Goal: Register for event/course

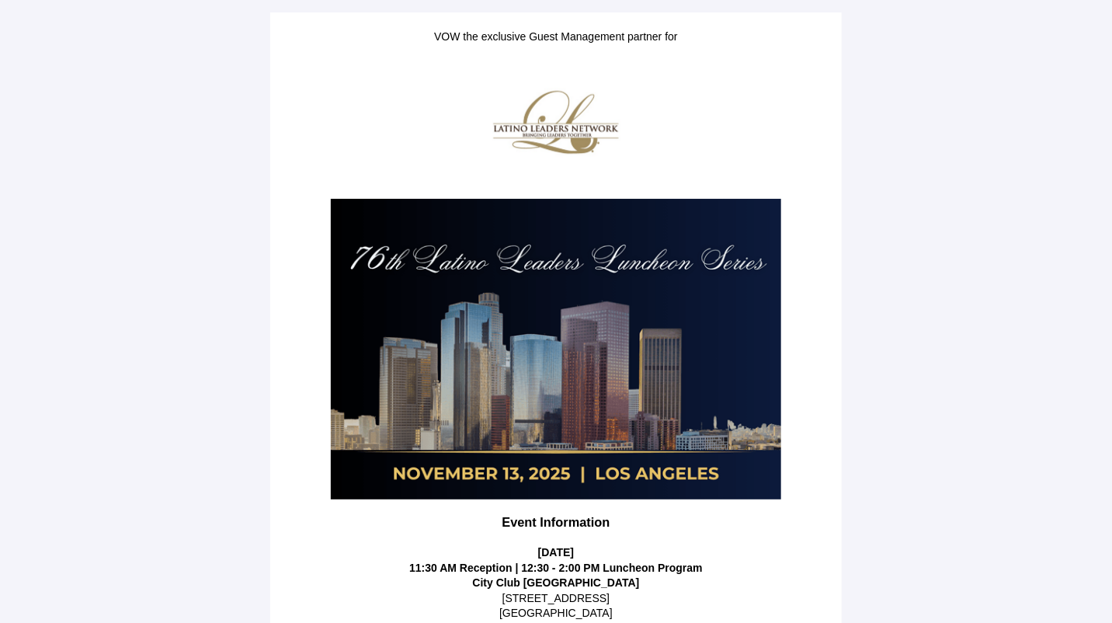
scroll to position [278, 0]
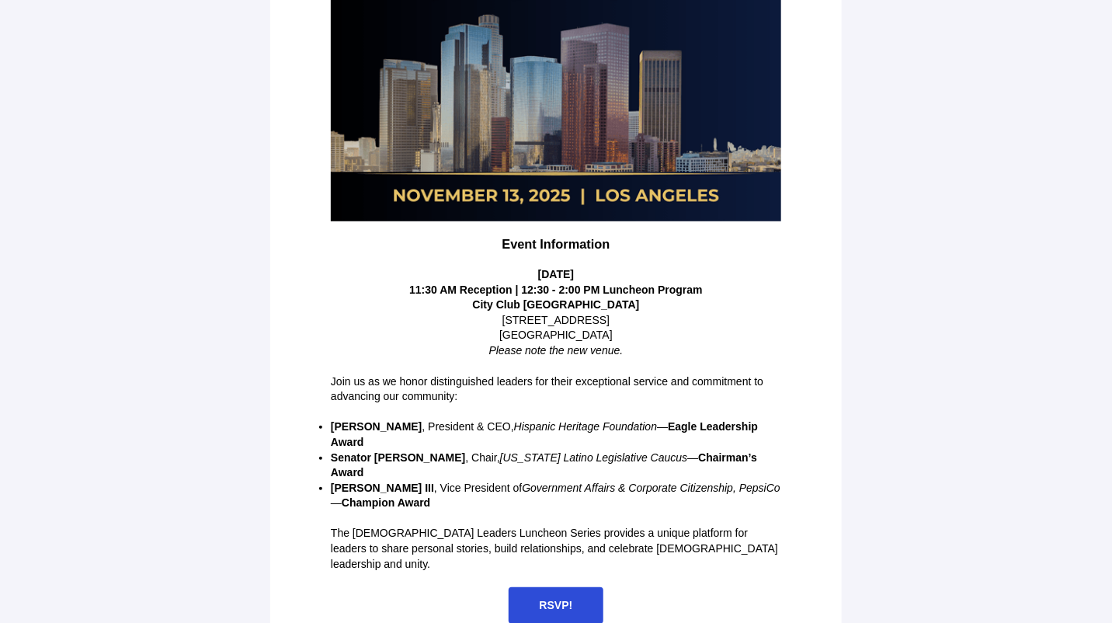
click at [568, 587] on span "RSVP!" at bounding box center [557, 605] width 96 height 37
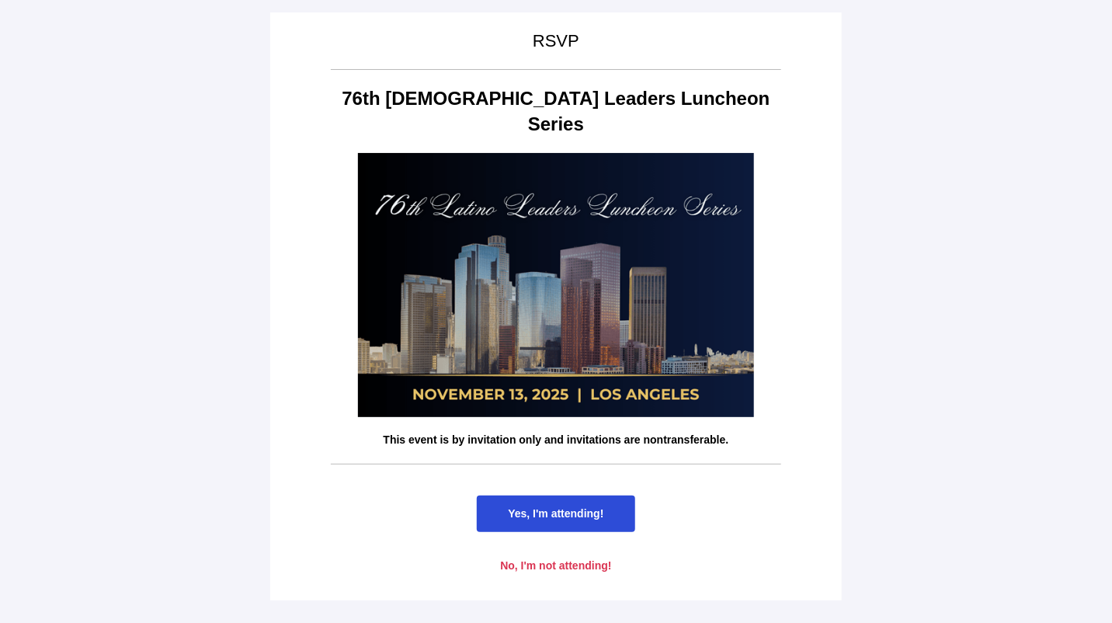
scroll to position [0, 0]
click at [541, 507] on span "Yes, I'm attending!" at bounding box center [556, 513] width 96 height 12
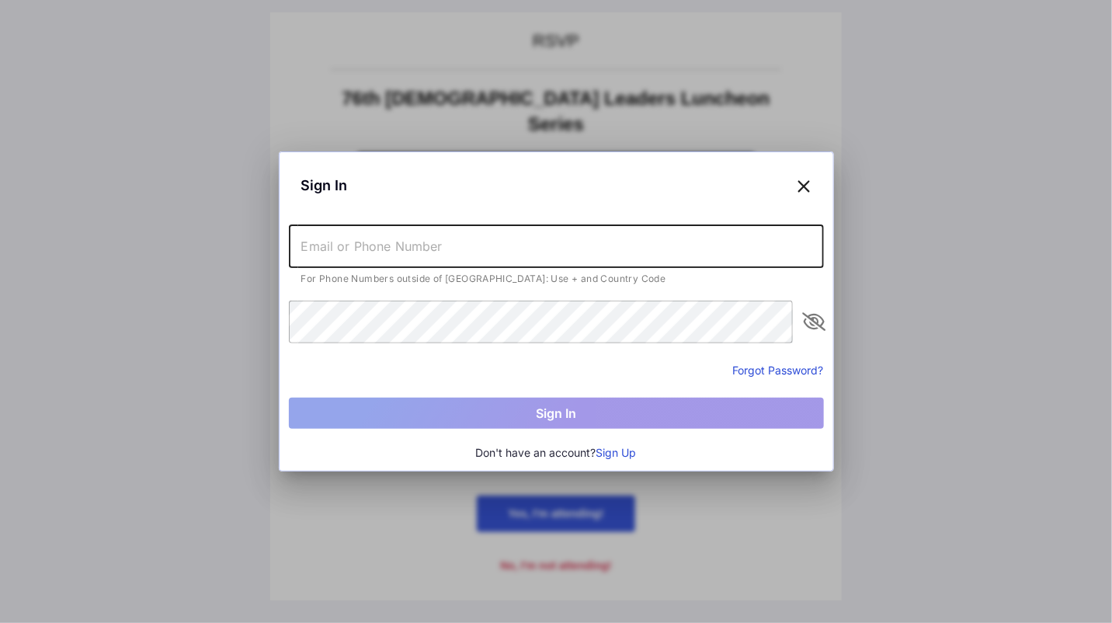
click at [390, 240] on input "text" at bounding box center [556, 245] width 535 height 43
type input "[EMAIL_ADDRESS][DOMAIN_NAME]"
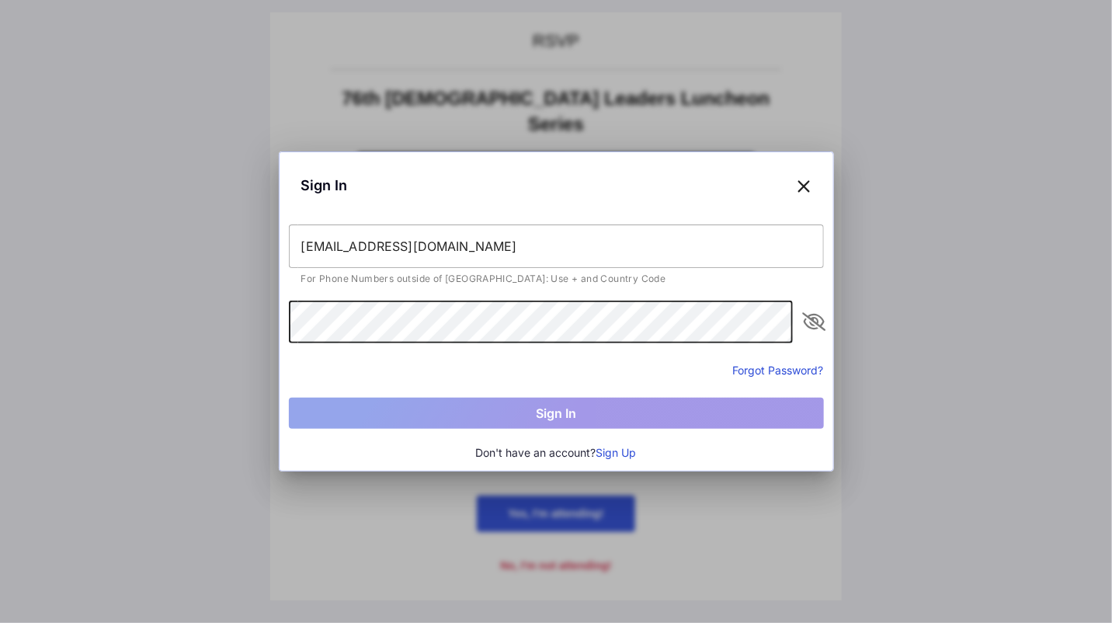
click at [619, 452] on button "Sign Up" at bounding box center [617, 452] width 40 height 17
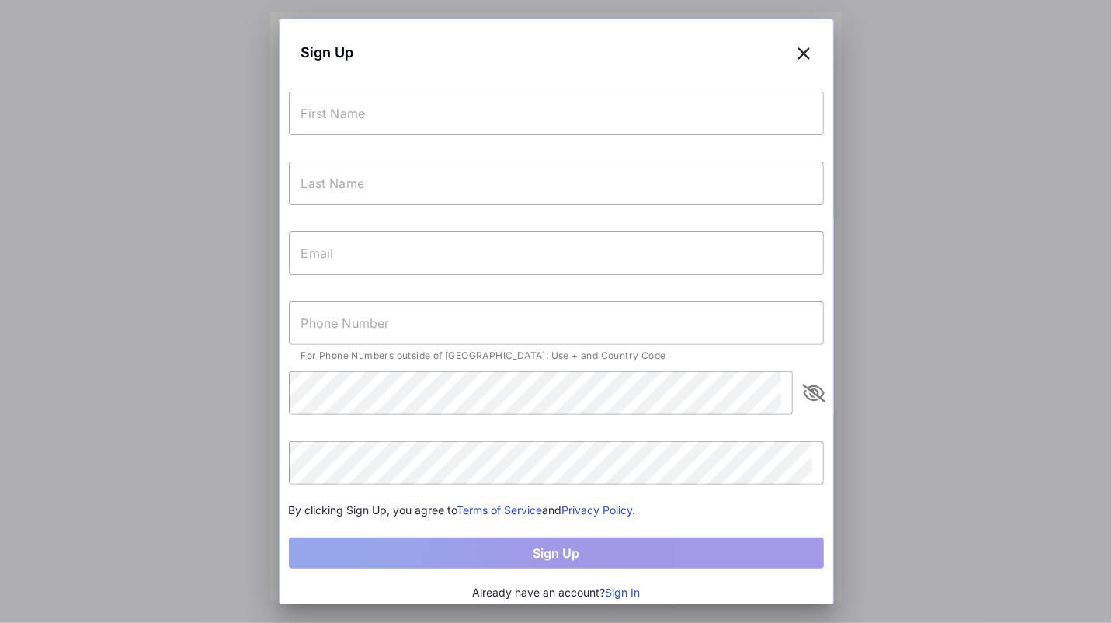
click at [798, 56] on icon at bounding box center [805, 52] width 14 height 23
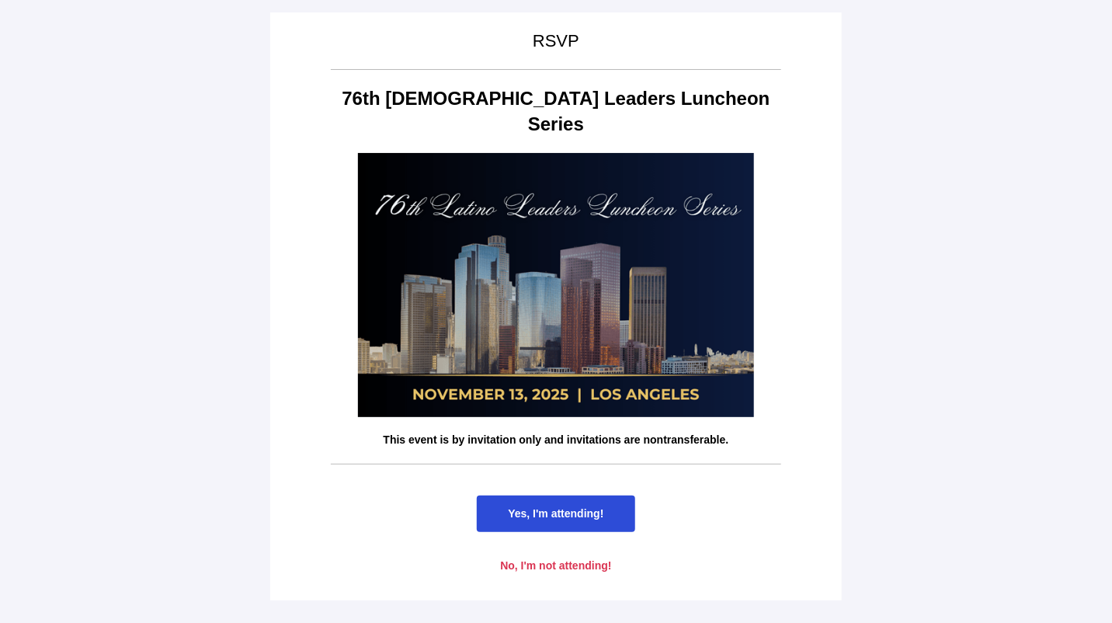
click at [555, 507] on span "Yes, I'm attending!" at bounding box center [556, 513] width 96 height 12
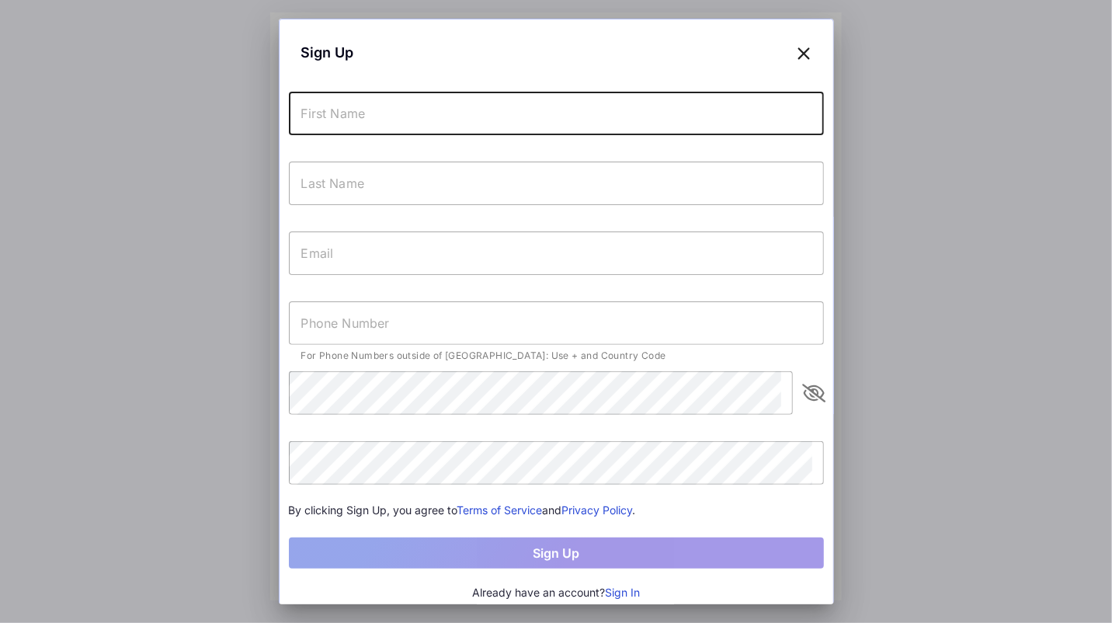
click at [560, 125] on input "text" at bounding box center [556, 113] width 535 height 43
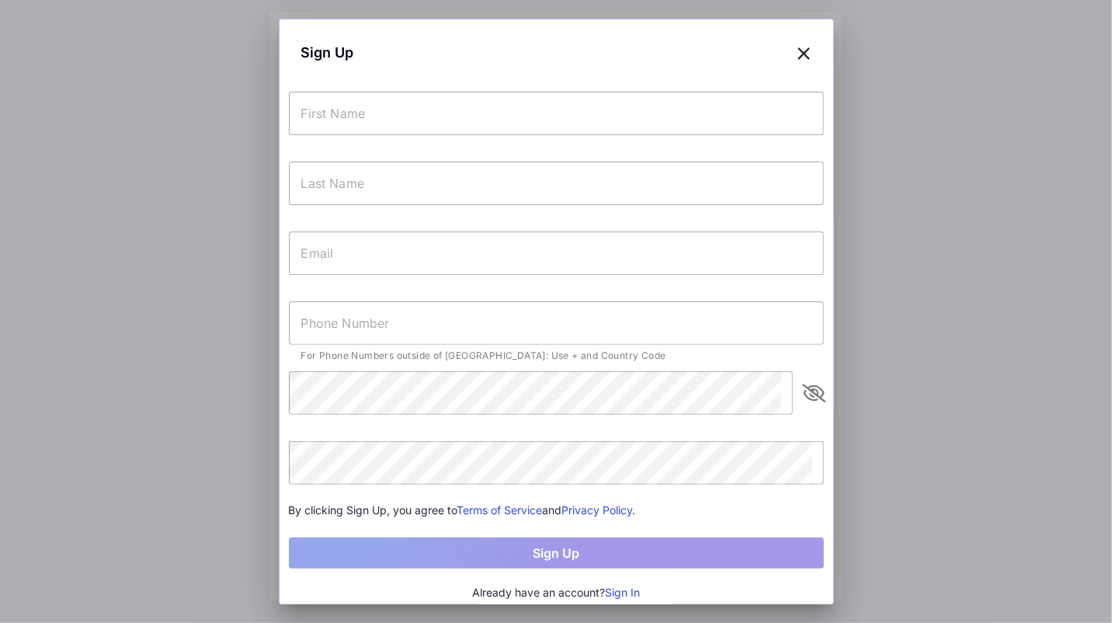
click at [798, 53] on icon at bounding box center [805, 52] width 14 height 23
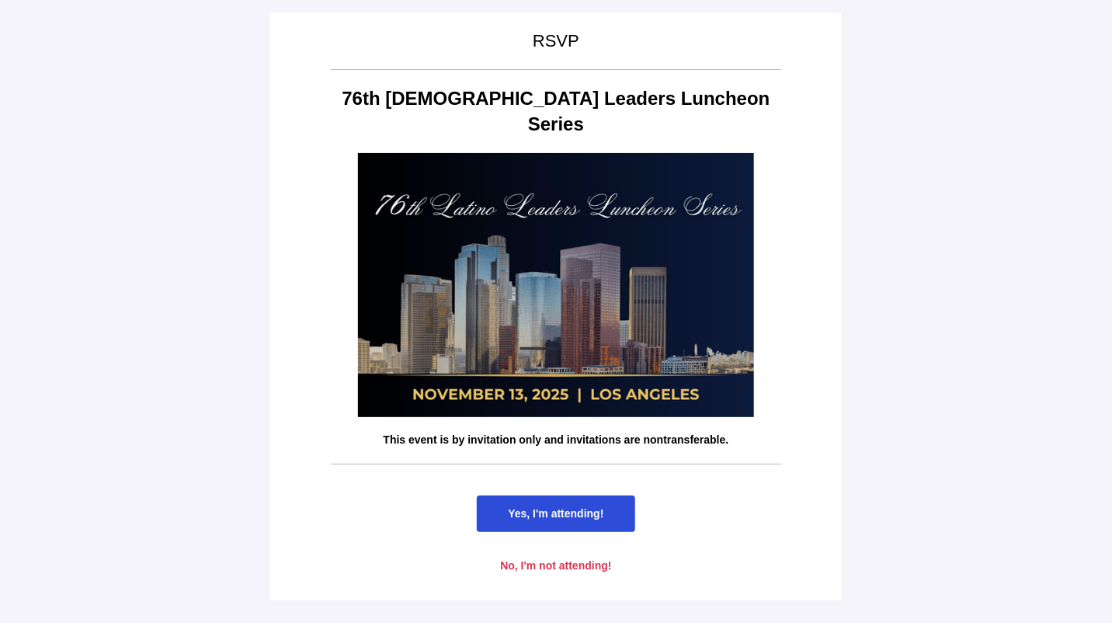
click at [568, 507] on span "Yes, I'm attending!" at bounding box center [556, 513] width 96 height 12
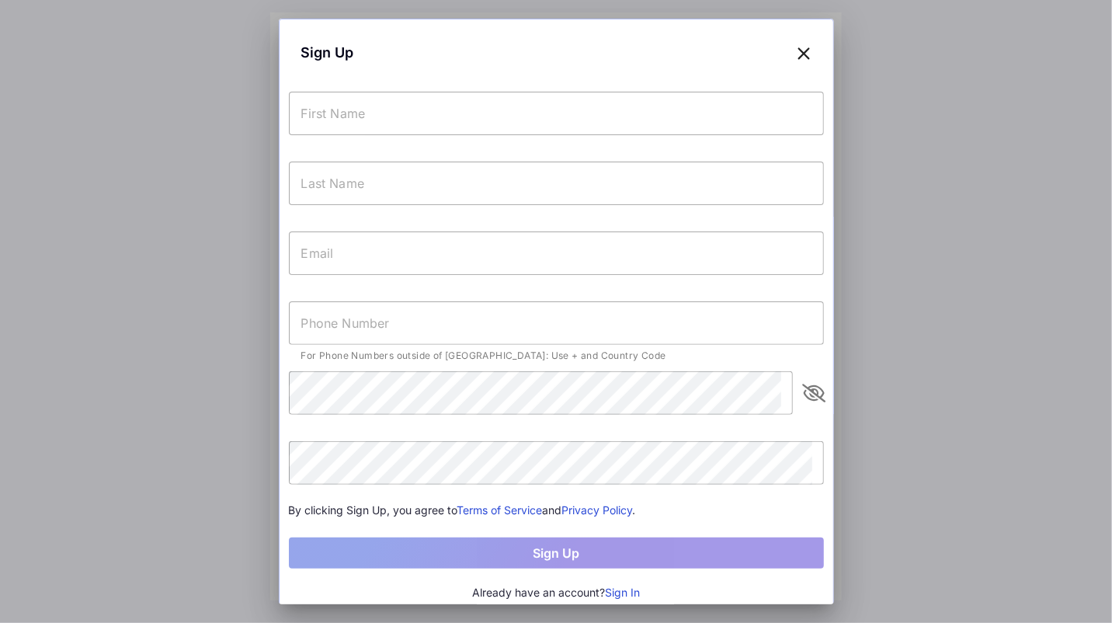
click at [611, 591] on button "Sign In" at bounding box center [622, 592] width 35 height 17
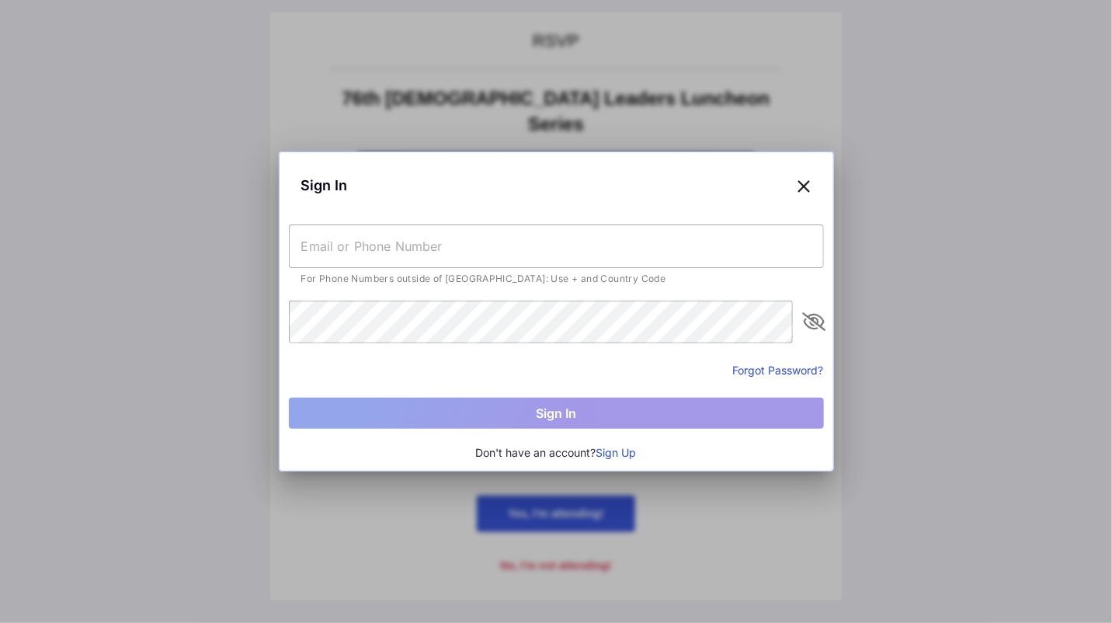
click at [770, 370] on button "Forgot Password?" at bounding box center [778, 370] width 91 height 16
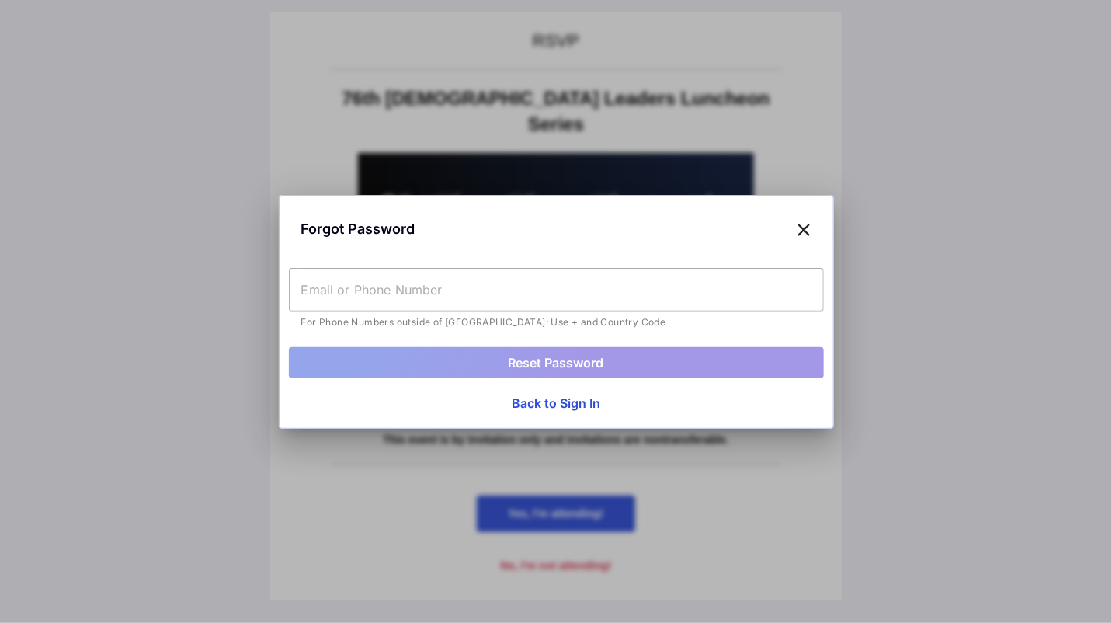
click at [403, 300] on input "text" at bounding box center [556, 289] width 535 height 43
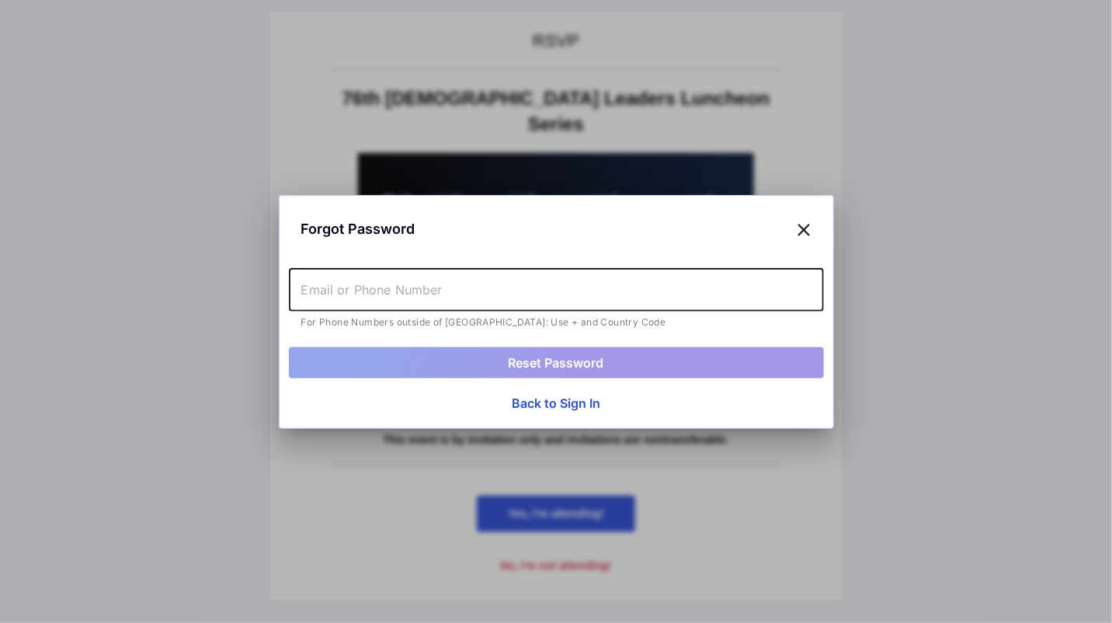
type input "[EMAIL_ADDRESS][DOMAIN_NAME]"
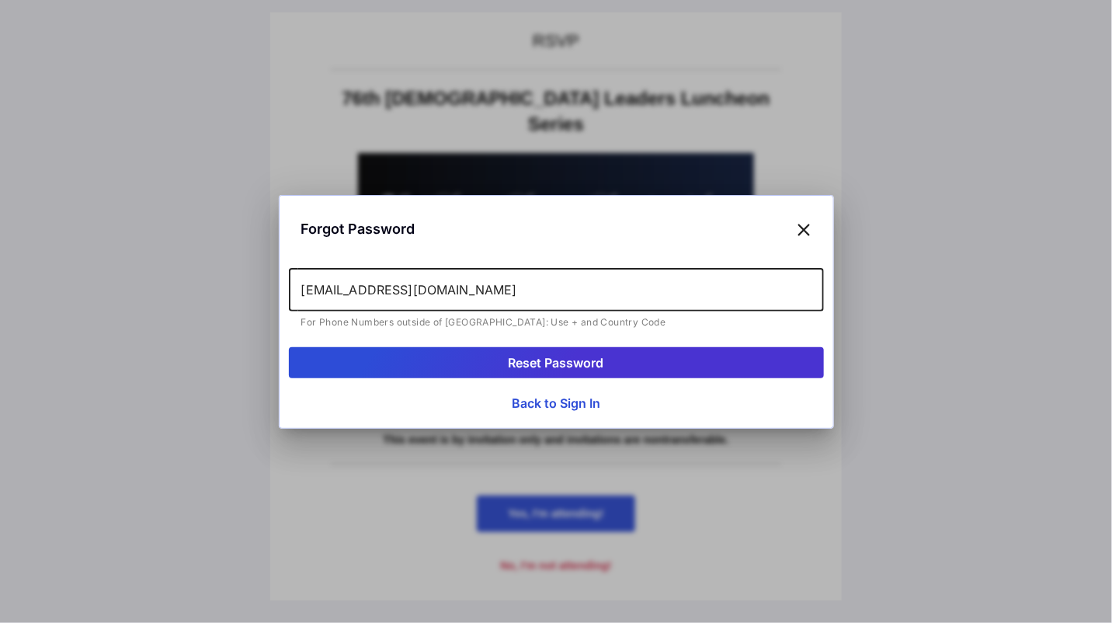
click at [548, 367] on button "Reset Password" at bounding box center [556, 362] width 535 height 31
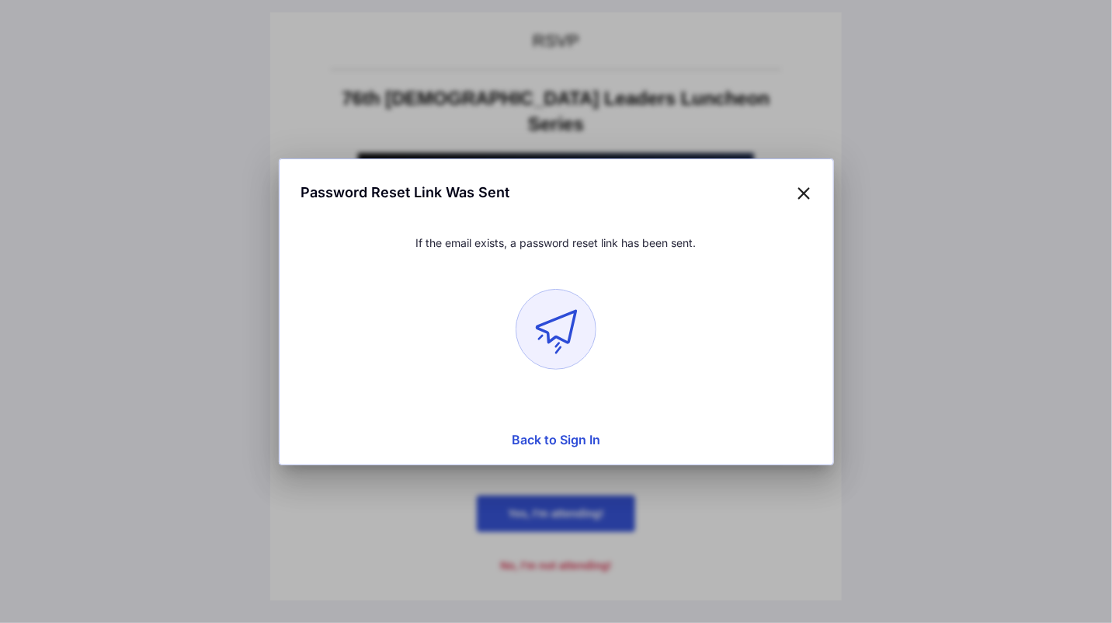
click at [809, 198] on icon at bounding box center [805, 192] width 14 height 23
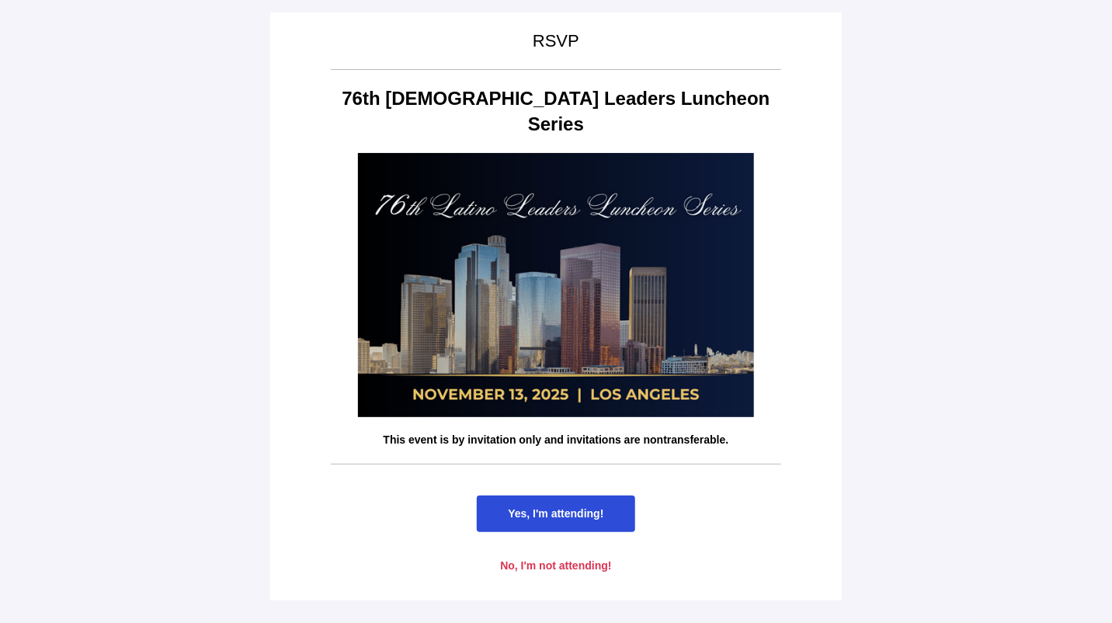
click at [544, 507] on span "Yes, I'm attending!" at bounding box center [556, 513] width 96 height 12
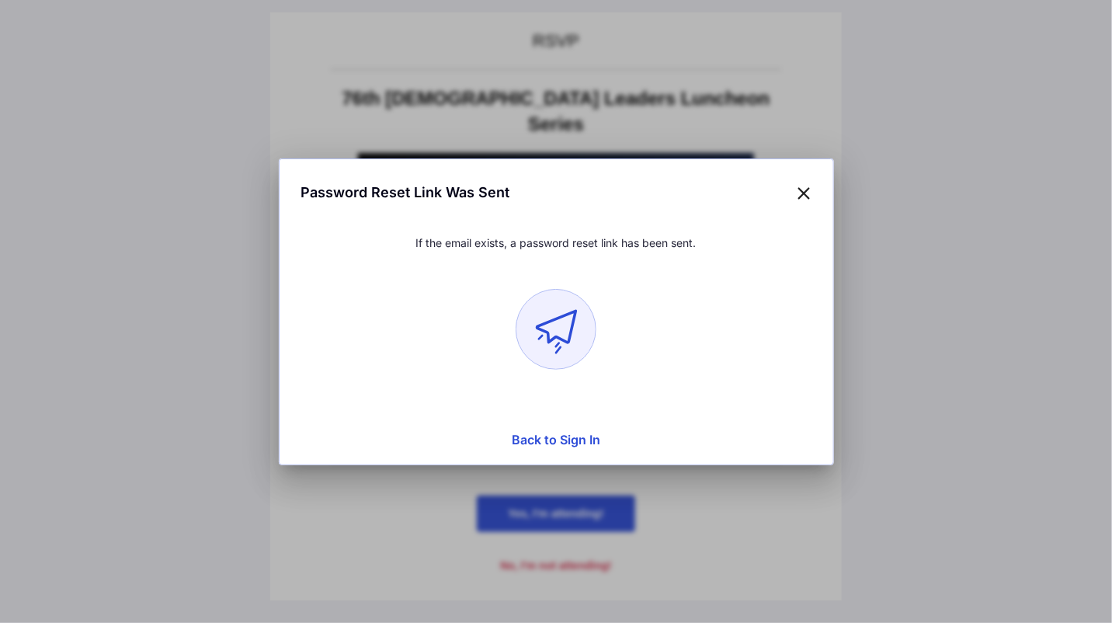
click at [583, 438] on button "Back to Sign In" at bounding box center [556, 439] width 535 height 31
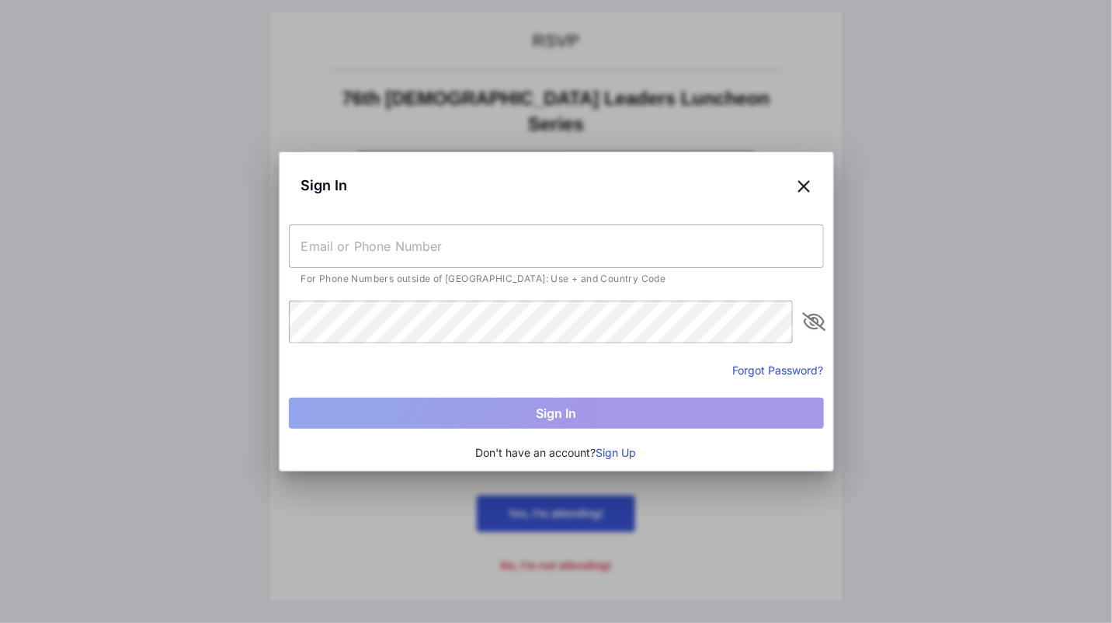
click at [614, 454] on button "Sign Up" at bounding box center [617, 452] width 40 height 17
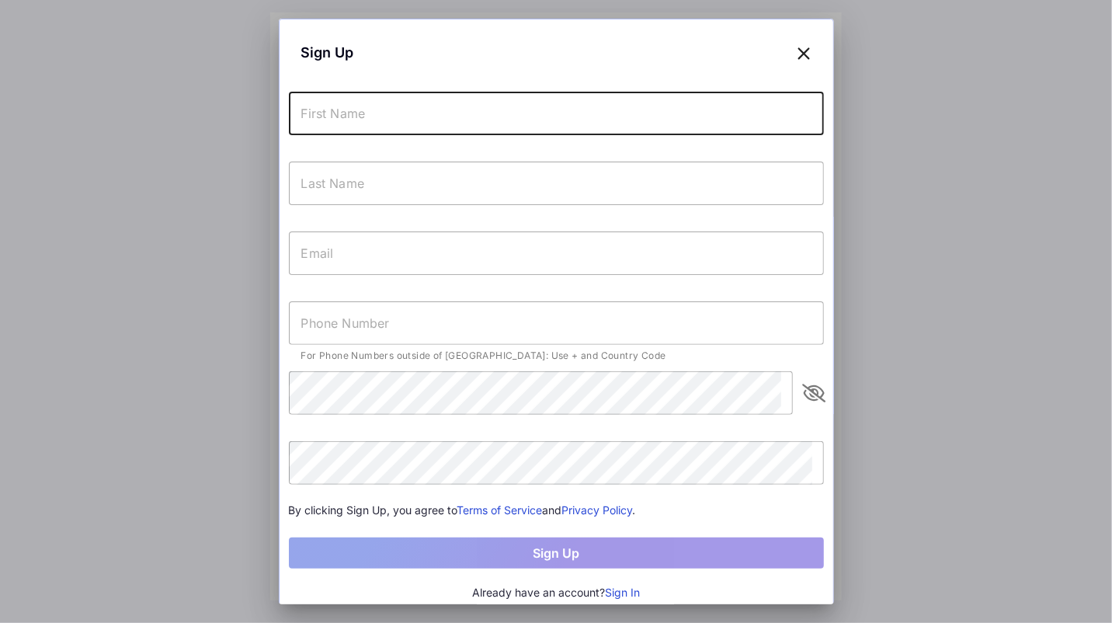
click at [393, 123] on input "text" at bounding box center [556, 113] width 535 height 43
type input "[PERSON_NAME]"
type input "Echaveste"
type input "[EMAIL_ADDRESS][DOMAIN_NAME]"
type input "[PHONE_NUMBER]"
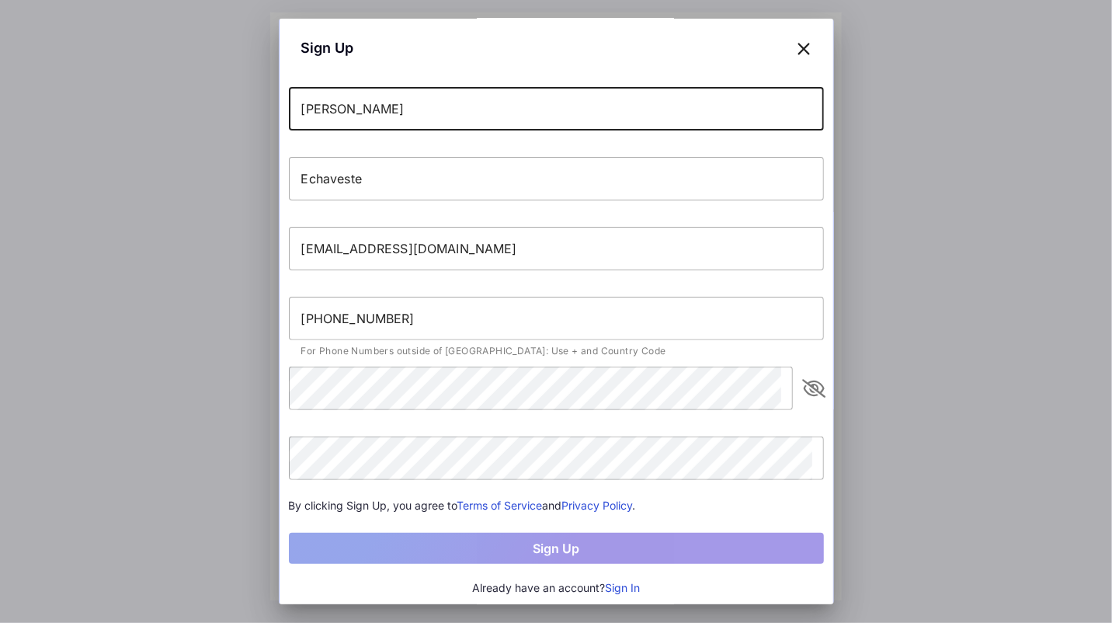
scroll to position [4, 0]
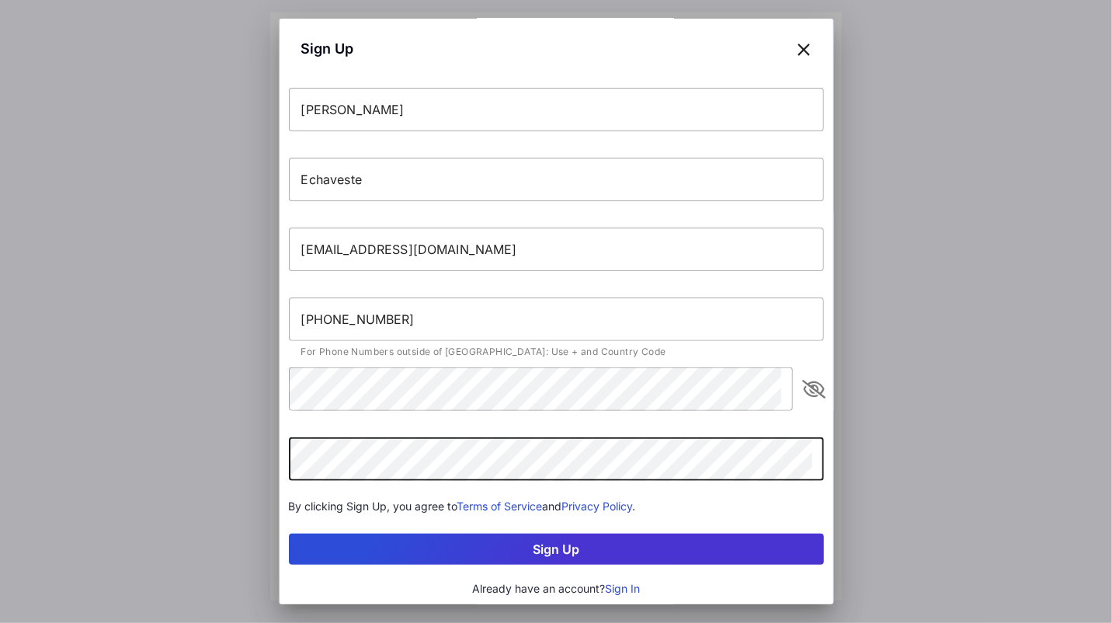
click at [805, 386] on icon "appended action" at bounding box center [814, 389] width 19 height 19
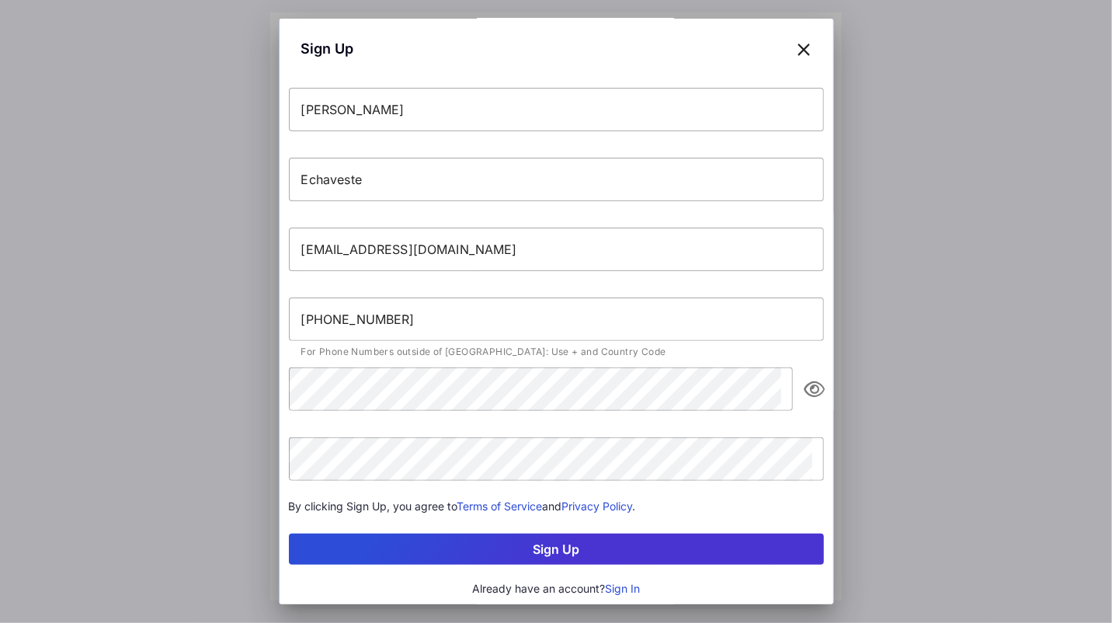
click at [551, 548] on button "Sign Up" at bounding box center [556, 549] width 535 height 31
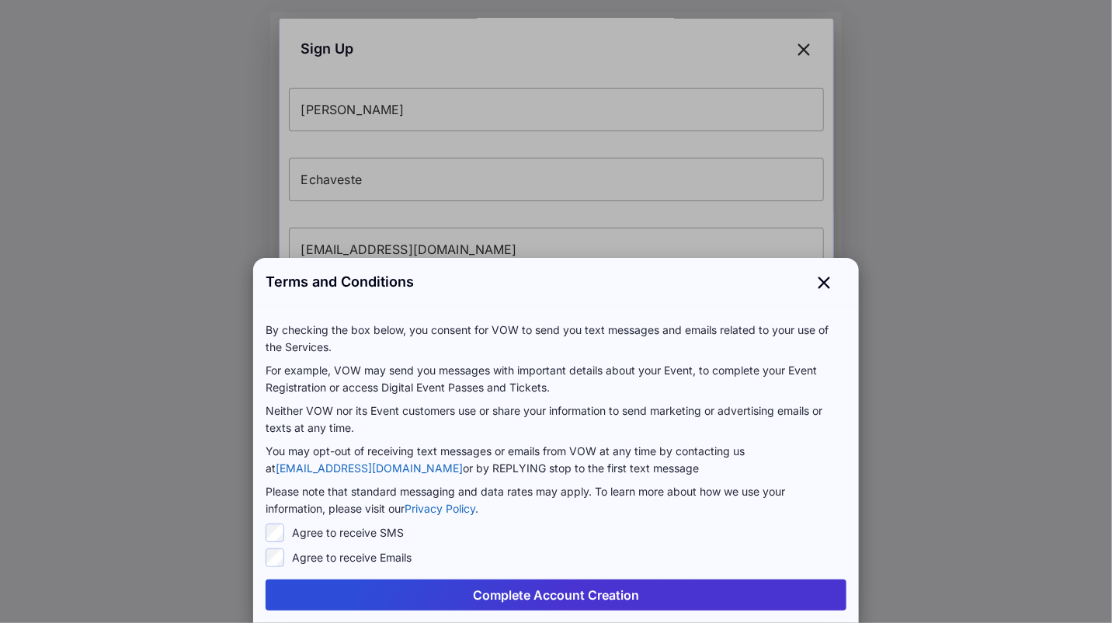
click at [498, 600] on button "Complete Account Creation" at bounding box center [556, 594] width 581 height 31
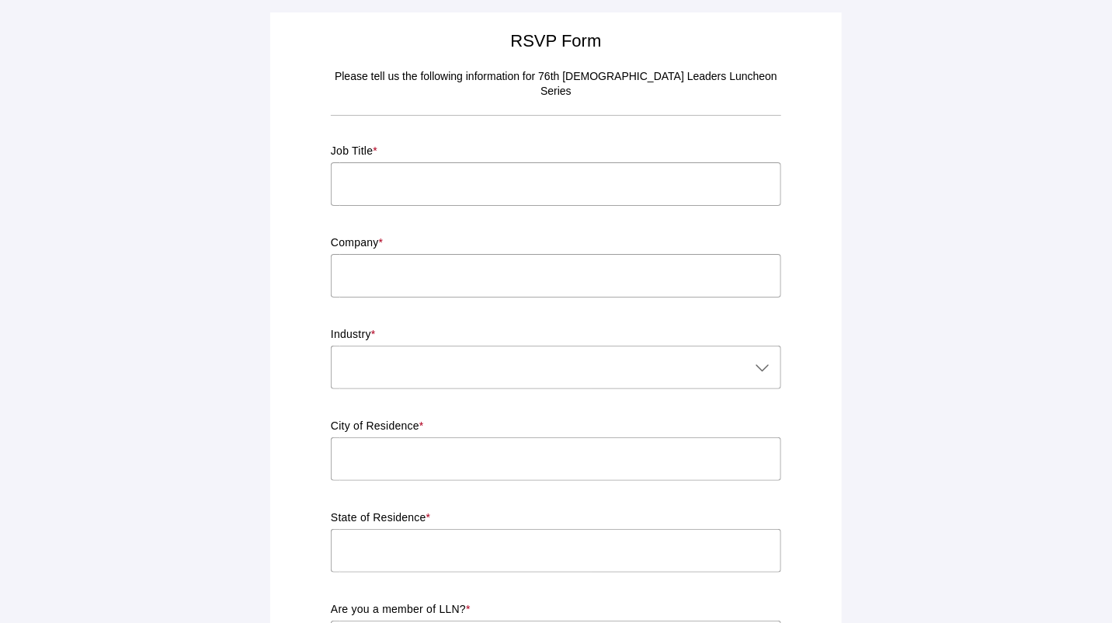
click at [452, 176] on input "text" at bounding box center [556, 183] width 450 height 43
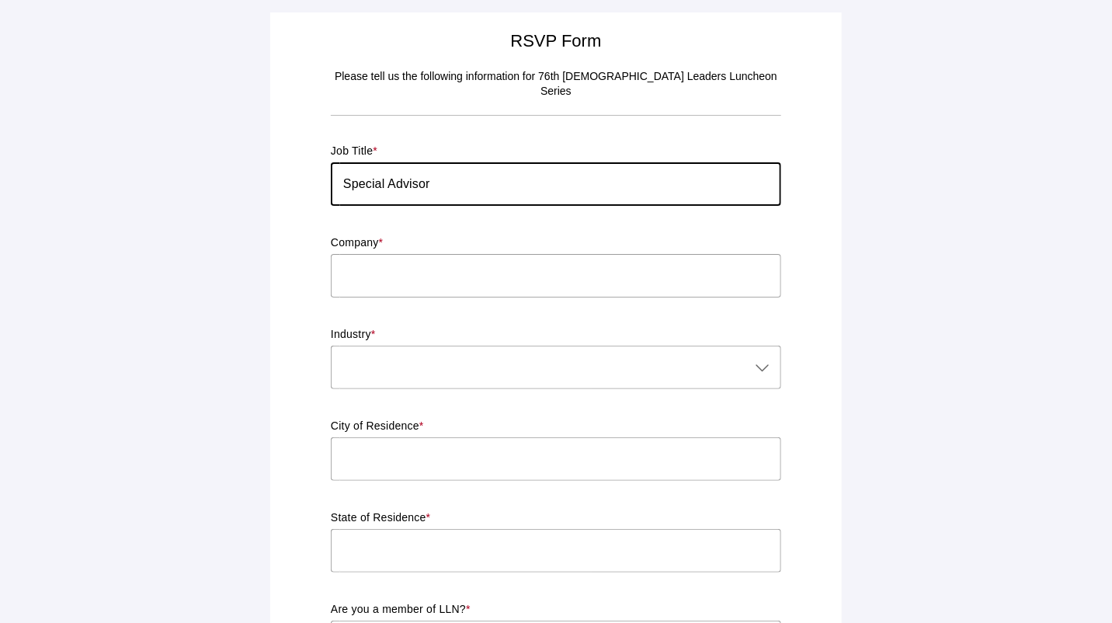
type input "Special Advisor"
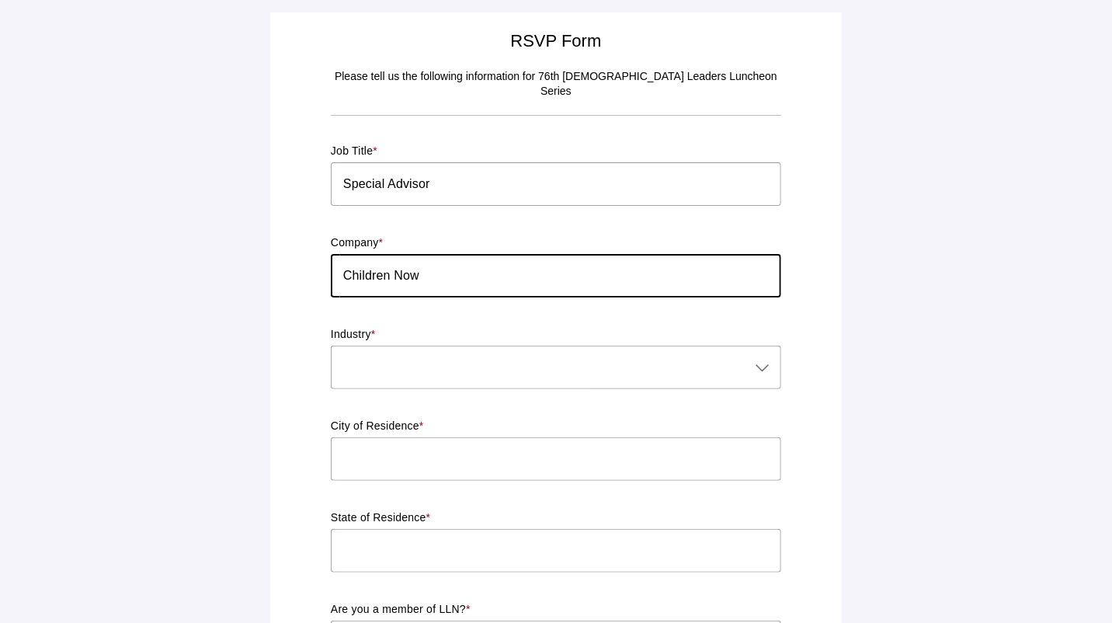
type input "Children Now"
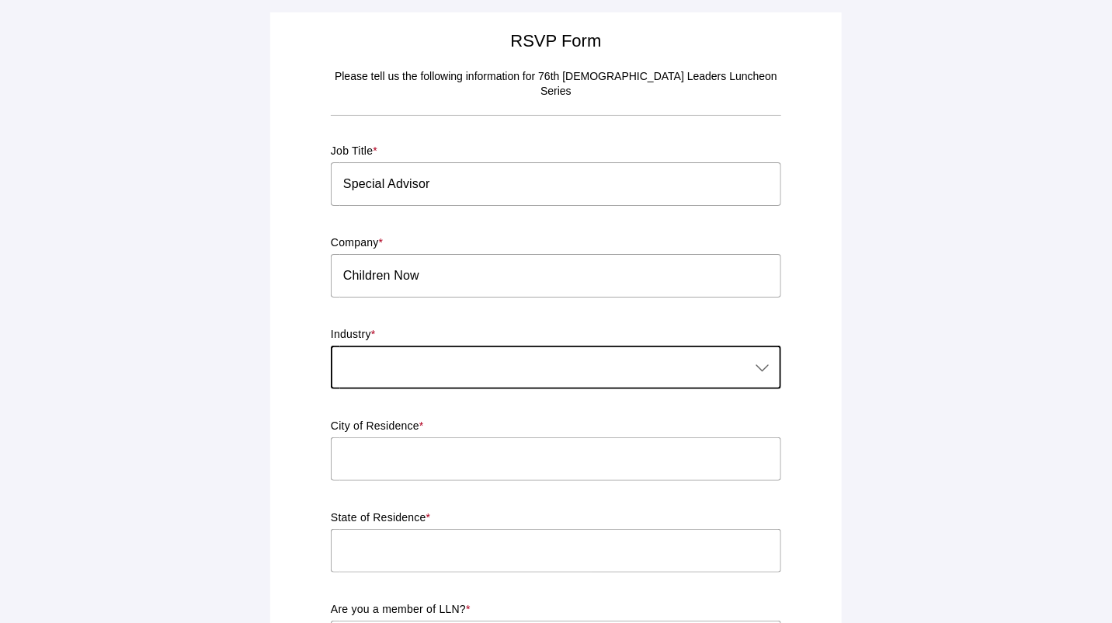
click at [384, 346] on div at bounding box center [540, 367] width 419 height 43
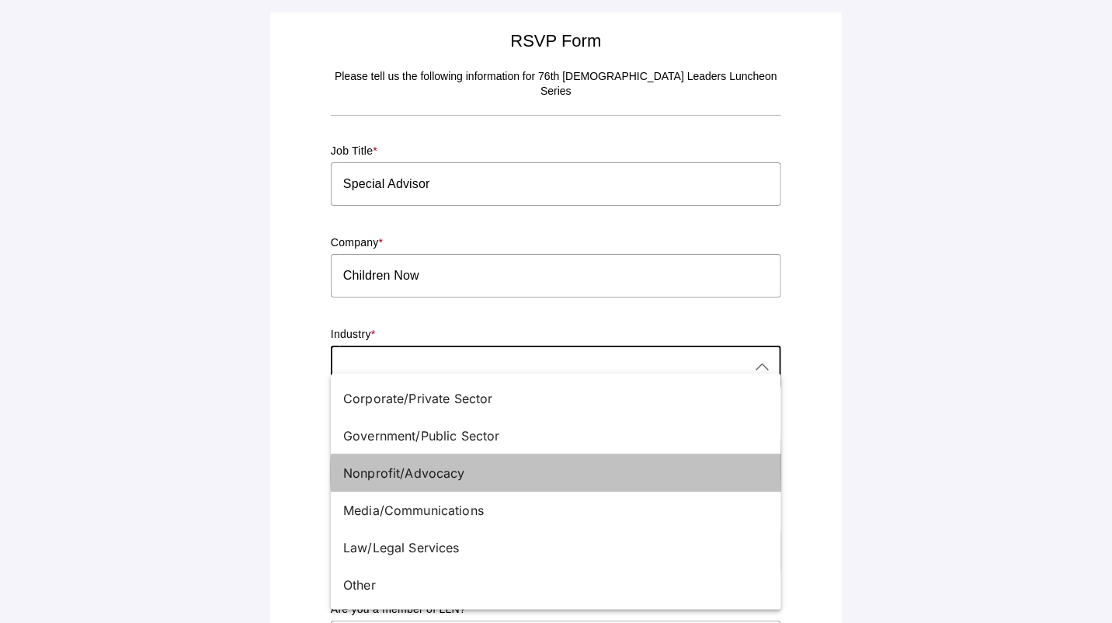
click at [391, 475] on div "Nonprofit/Advocacy" at bounding box center [549, 473] width 413 height 19
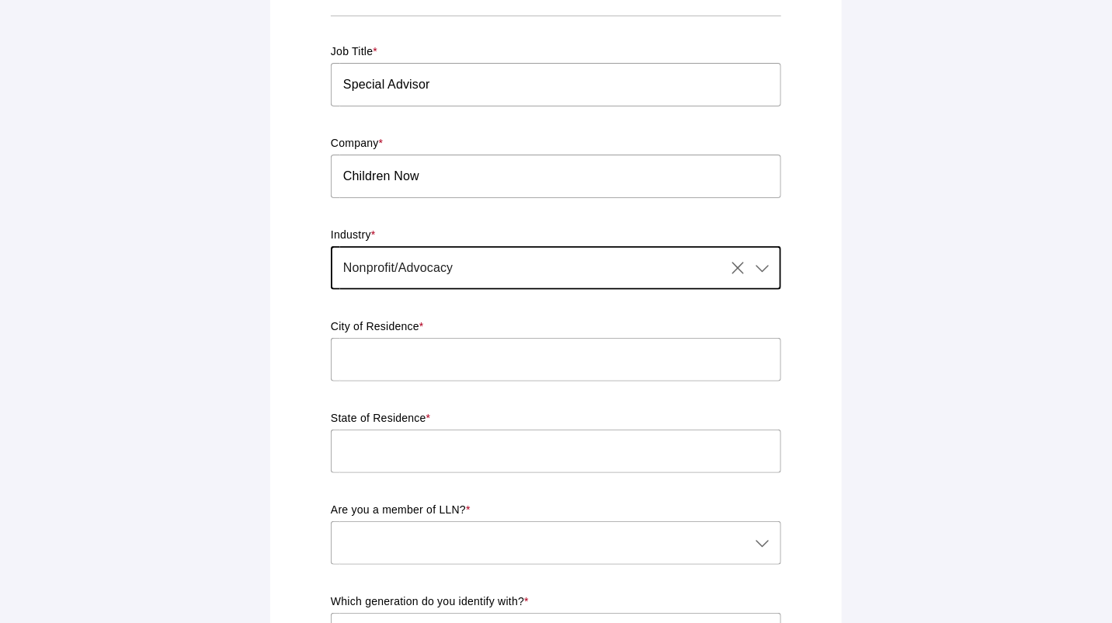
scroll to position [103, 0]
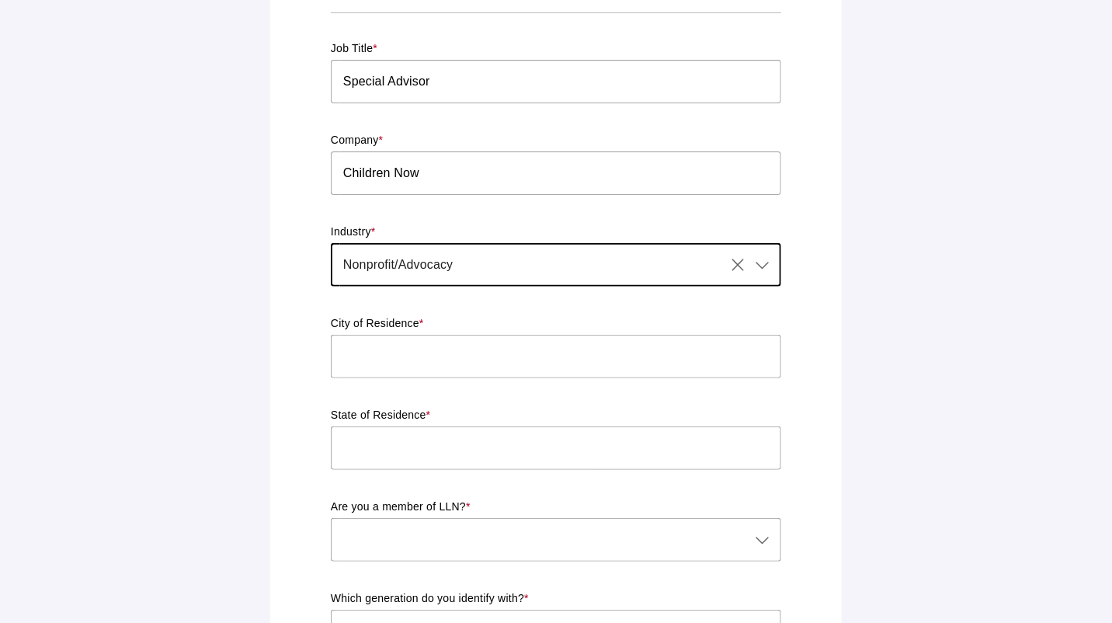
type input "Nonprofit/Advocacy"
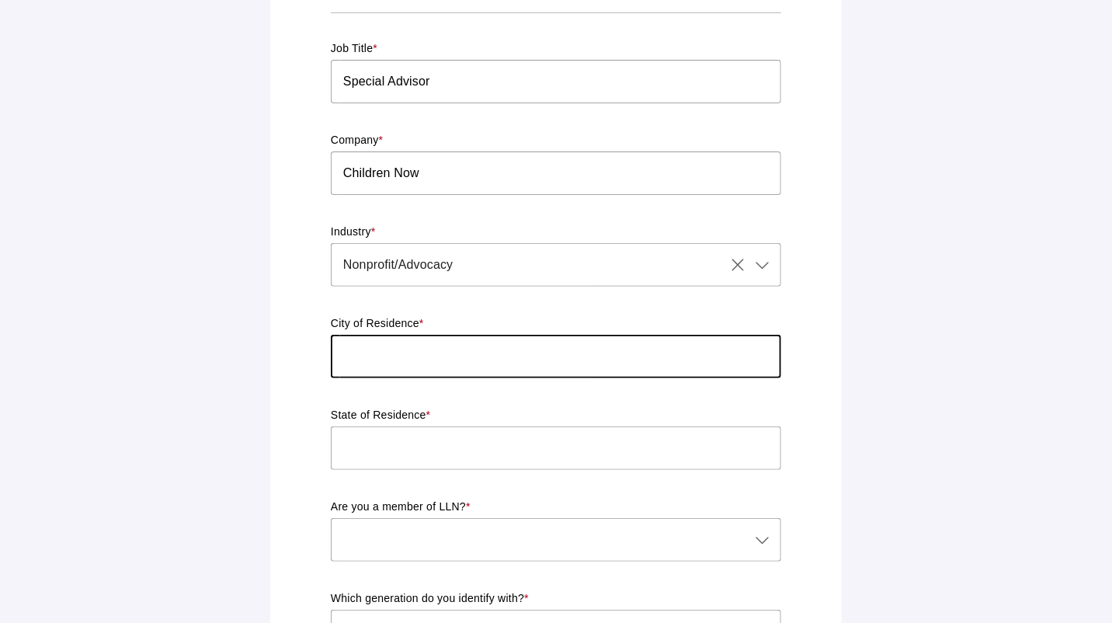
click at [391, 342] on input "text" at bounding box center [556, 356] width 450 height 43
type input "Berkeley"
type input "CA"
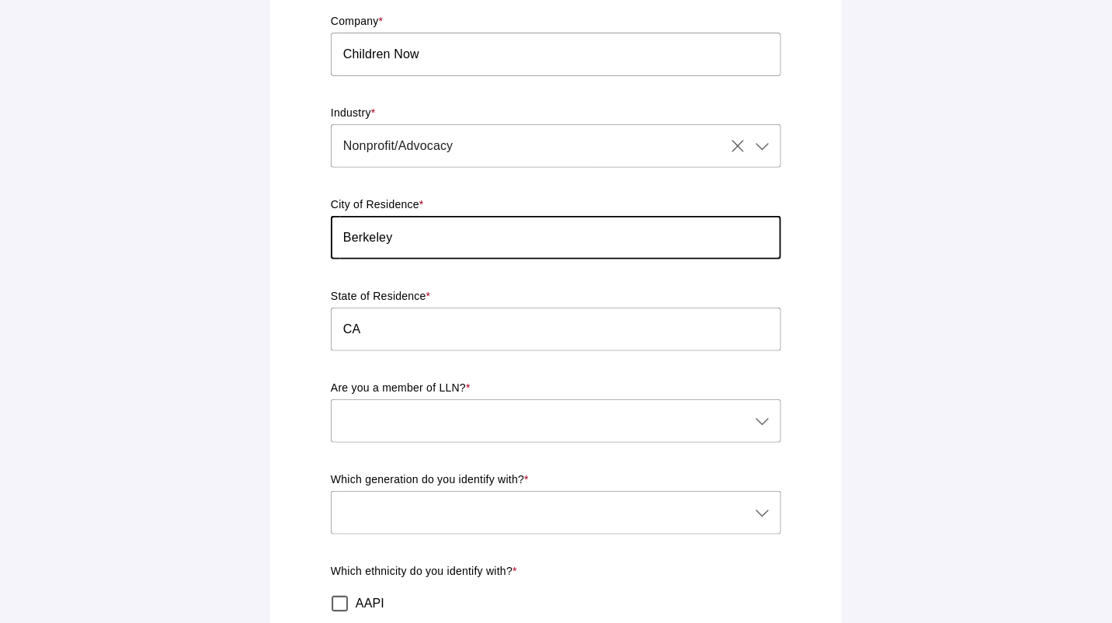
scroll to position [232, 0]
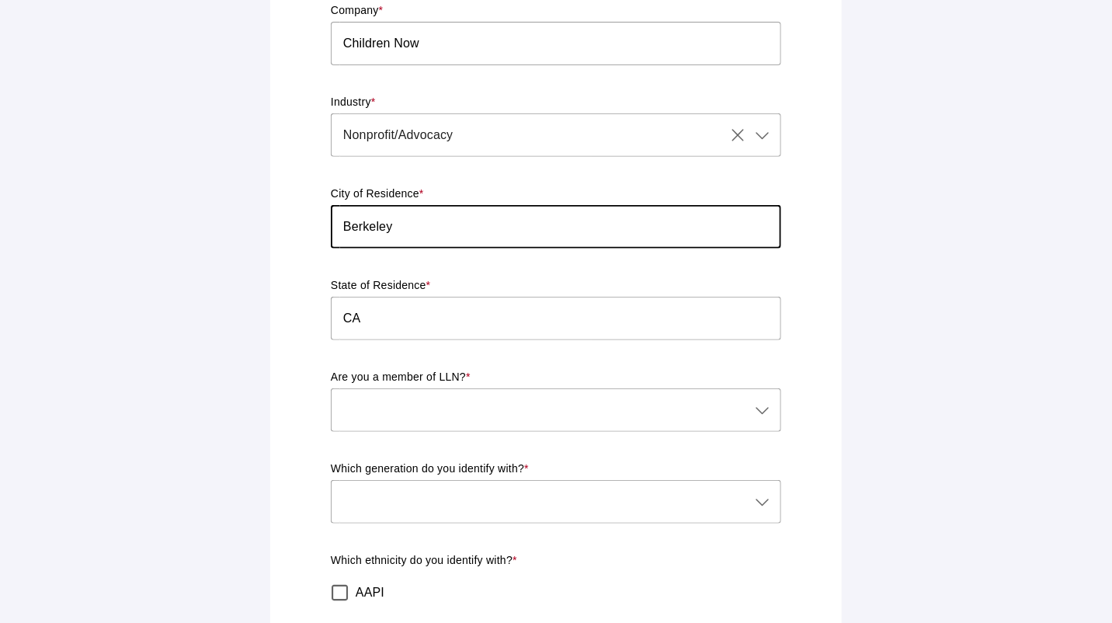
click at [504, 388] on div at bounding box center [540, 409] width 419 height 43
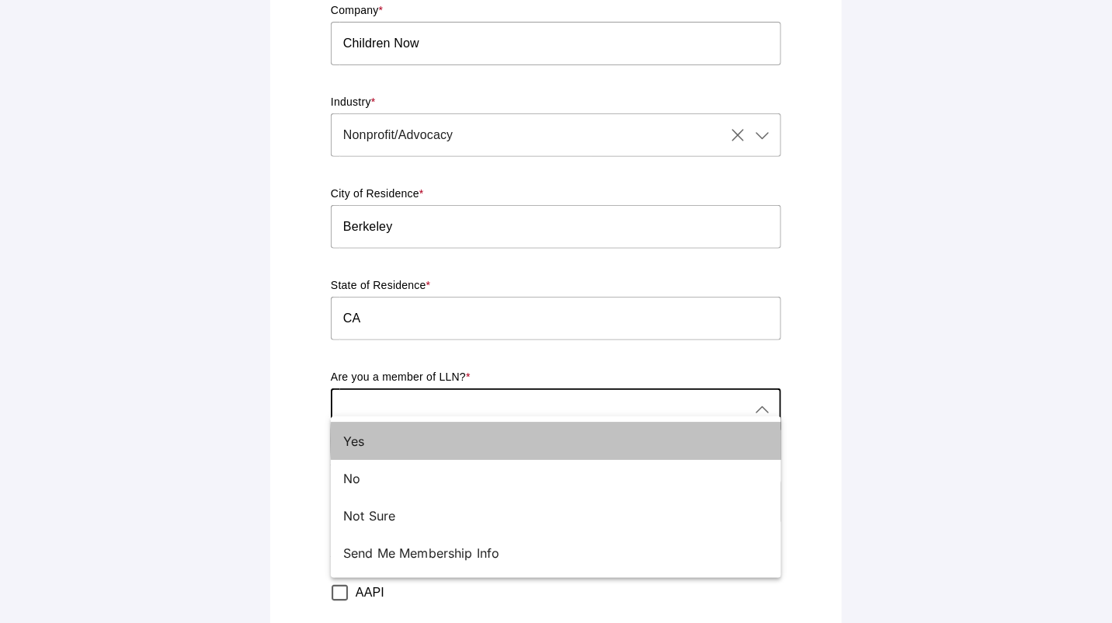
click at [353, 433] on div "Yes" at bounding box center [549, 441] width 413 height 19
type input "Yes"
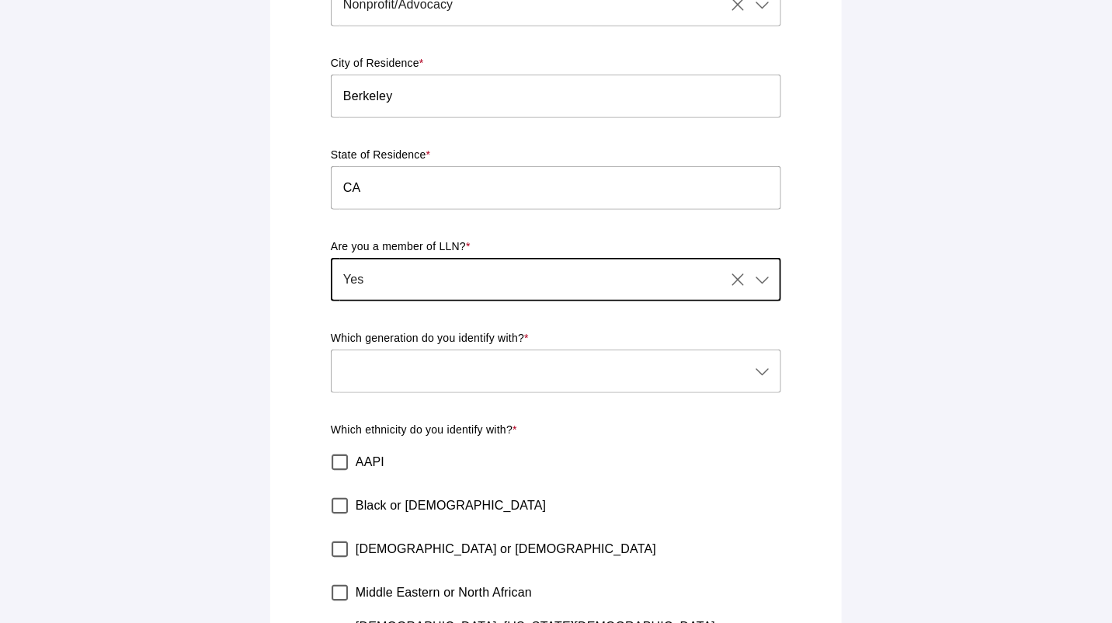
scroll to position [363, 0]
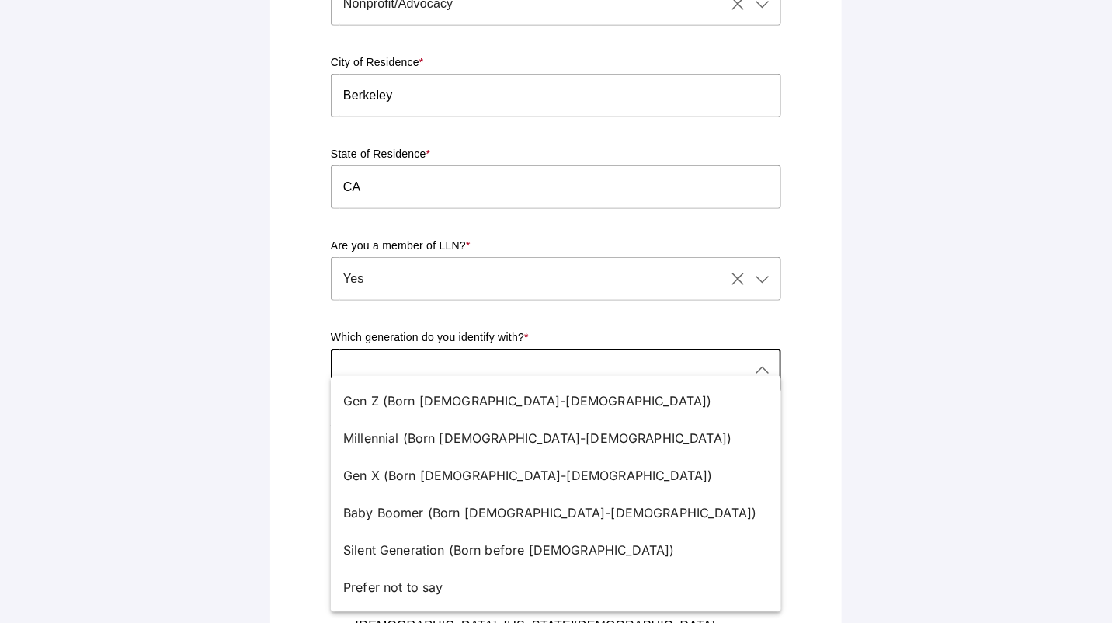
click at [383, 353] on div at bounding box center [540, 370] width 419 height 43
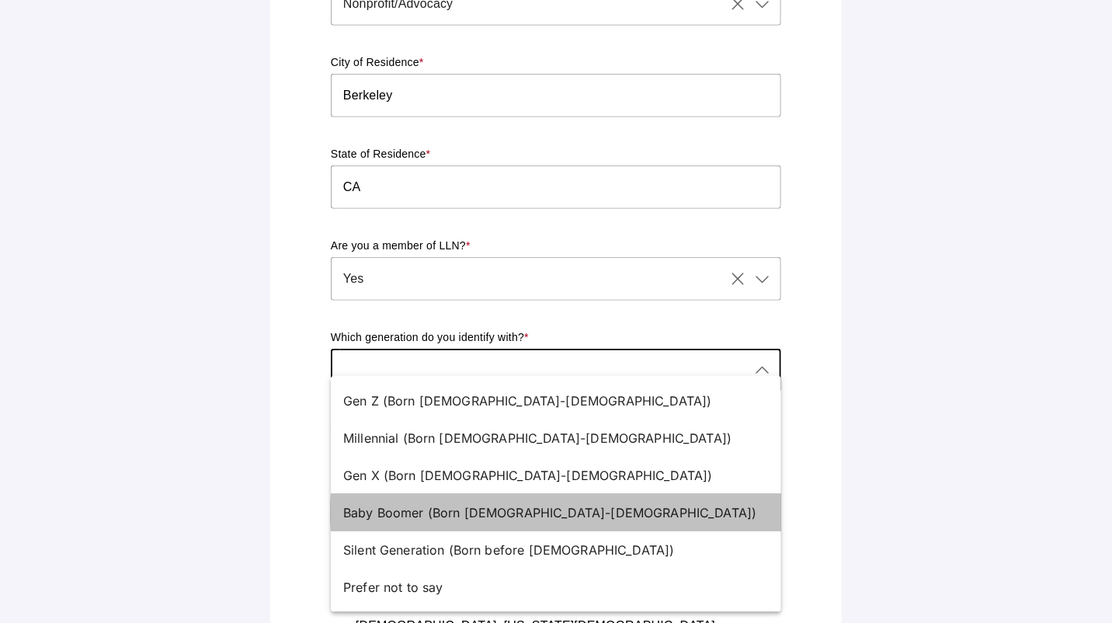
click at [370, 513] on div "Baby Boomer (Born [DEMOGRAPHIC_DATA]-[DEMOGRAPHIC_DATA])" at bounding box center [549, 512] width 413 height 19
type input "Baby Boomer (Born [DEMOGRAPHIC_DATA]-[DEMOGRAPHIC_DATA])"
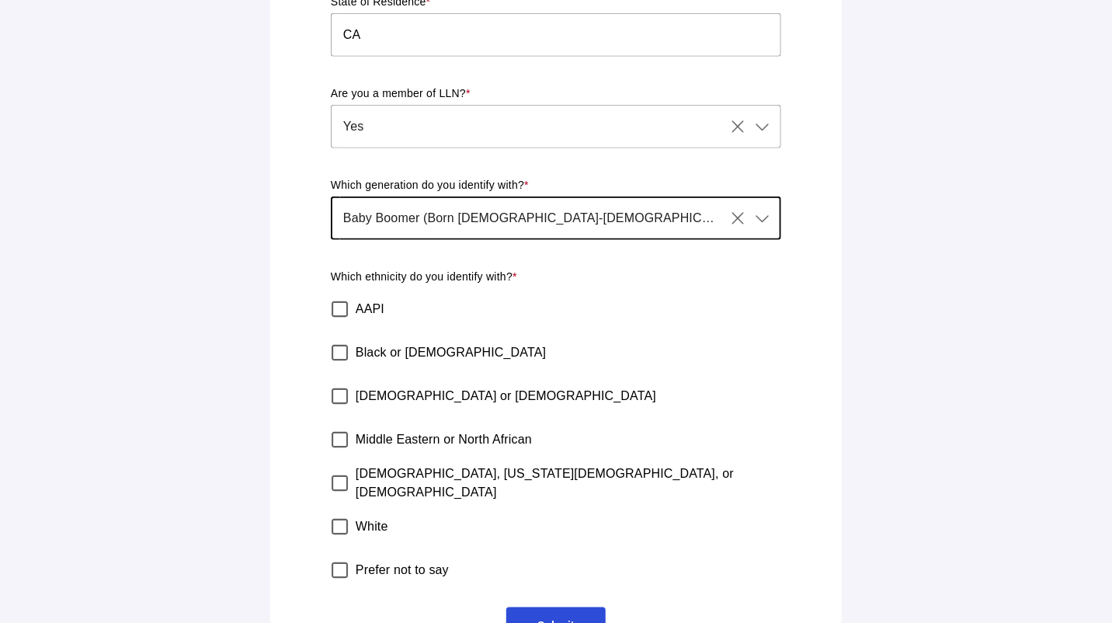
scroll to position [519, 0]
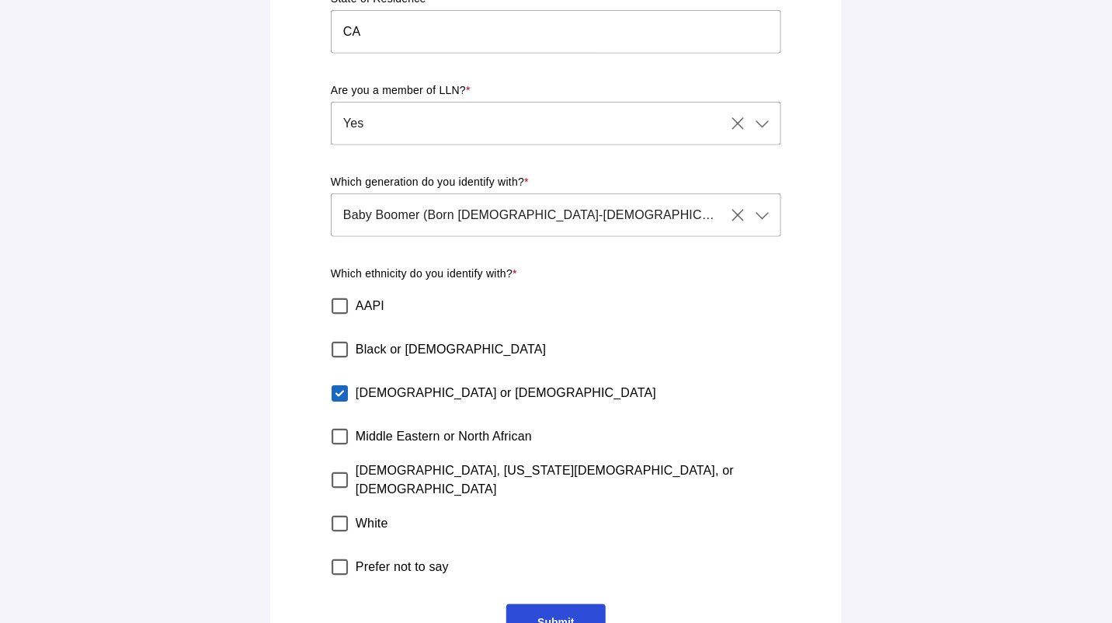
click at [553, 616] on span "Submit" at bounding box center [555, 622] width 37 height 12
